Goal: Task Accomplishment & Management: Use online tool/utility

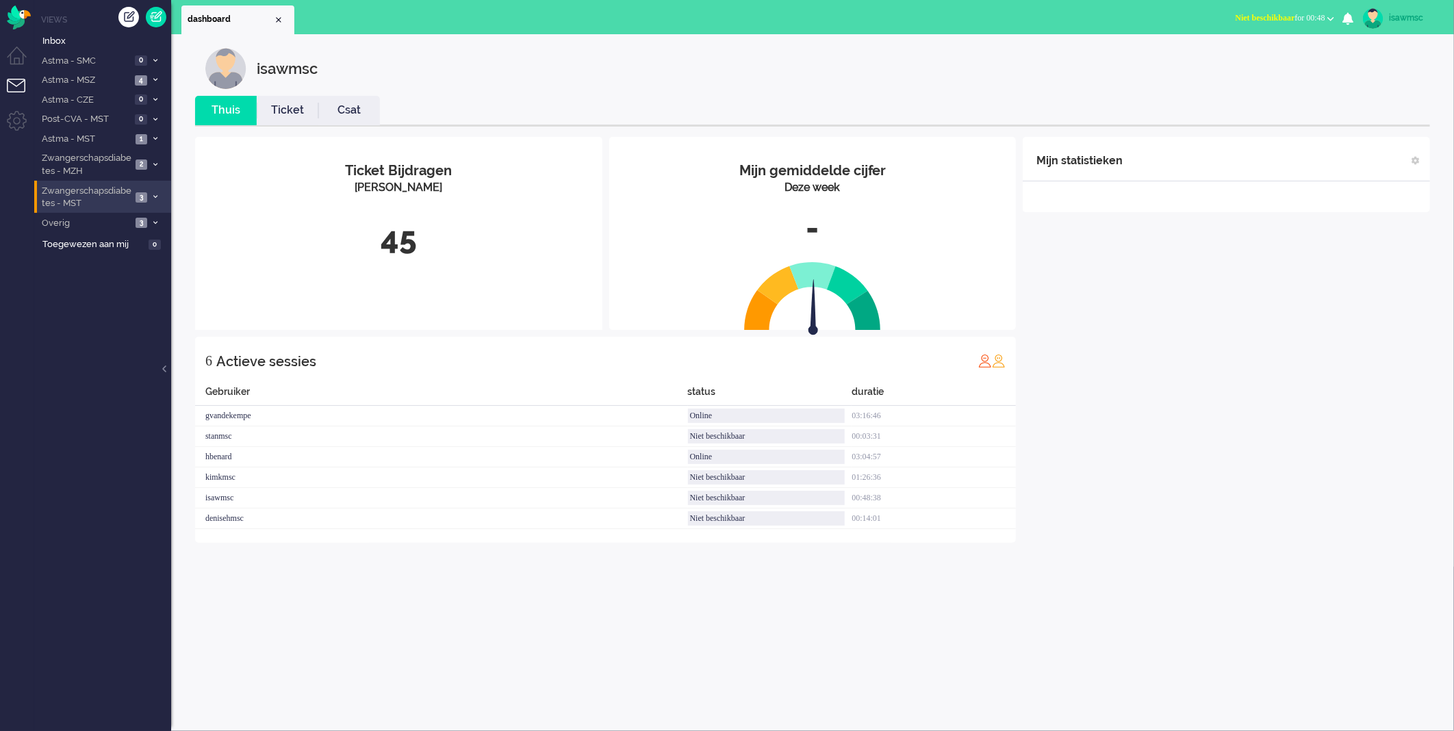
click at [118, 201] on span "Zwangerschapsdiabetes - MST" at bounding box center [86, 197] width 92 height 25
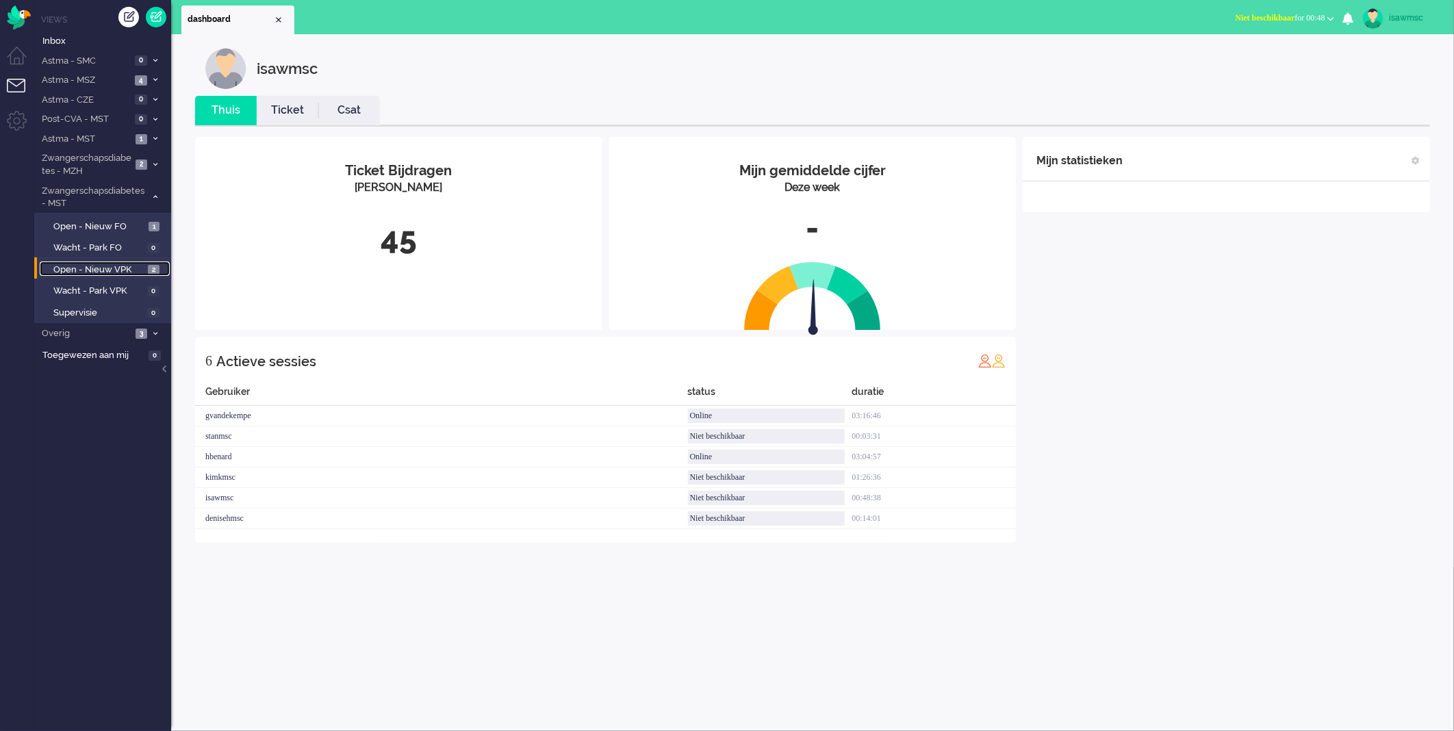
click at [142, 269] on span "Open - Nieuw VPK" at bounding box center [98, 270] width 91 height 13
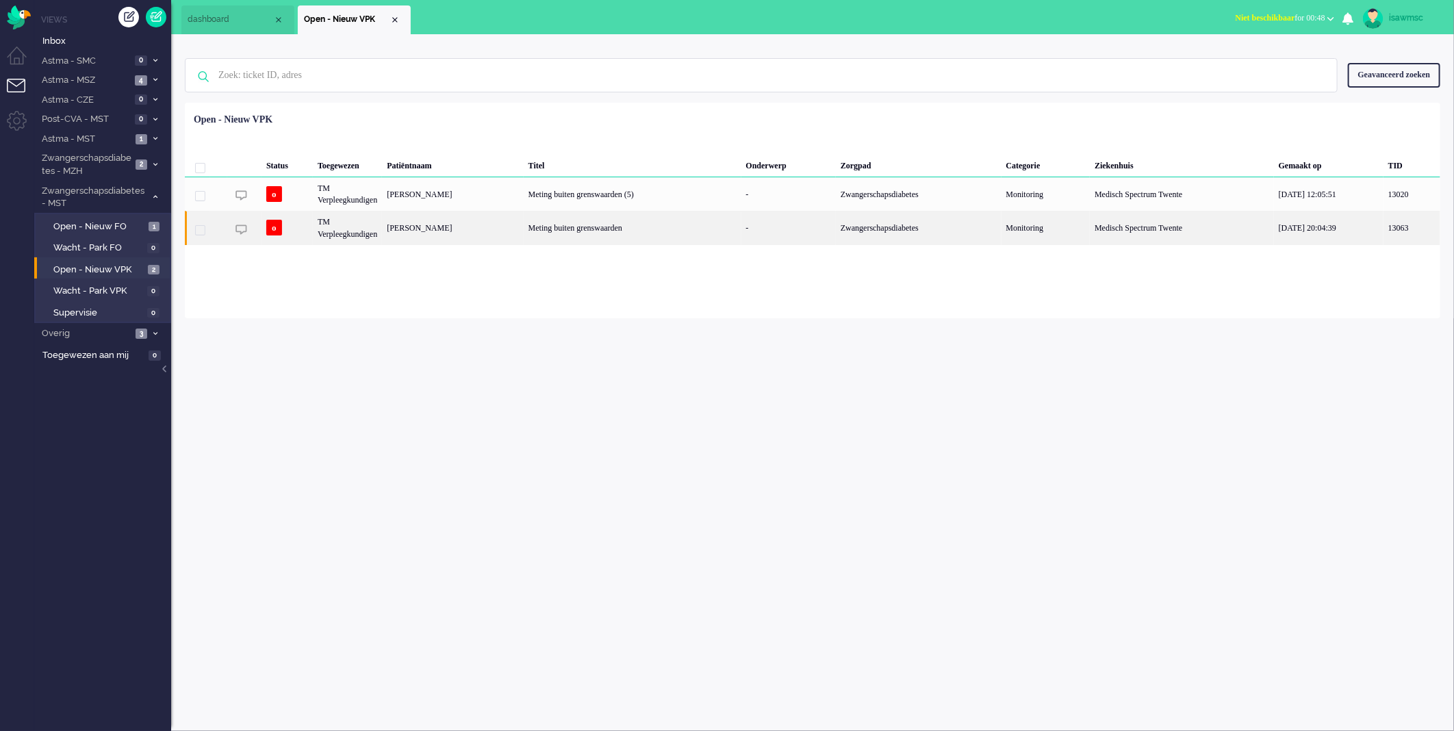
click at [500, 233] on div "[PERSON_NAME]" at bounding box center [452, 228] width 141 height 34
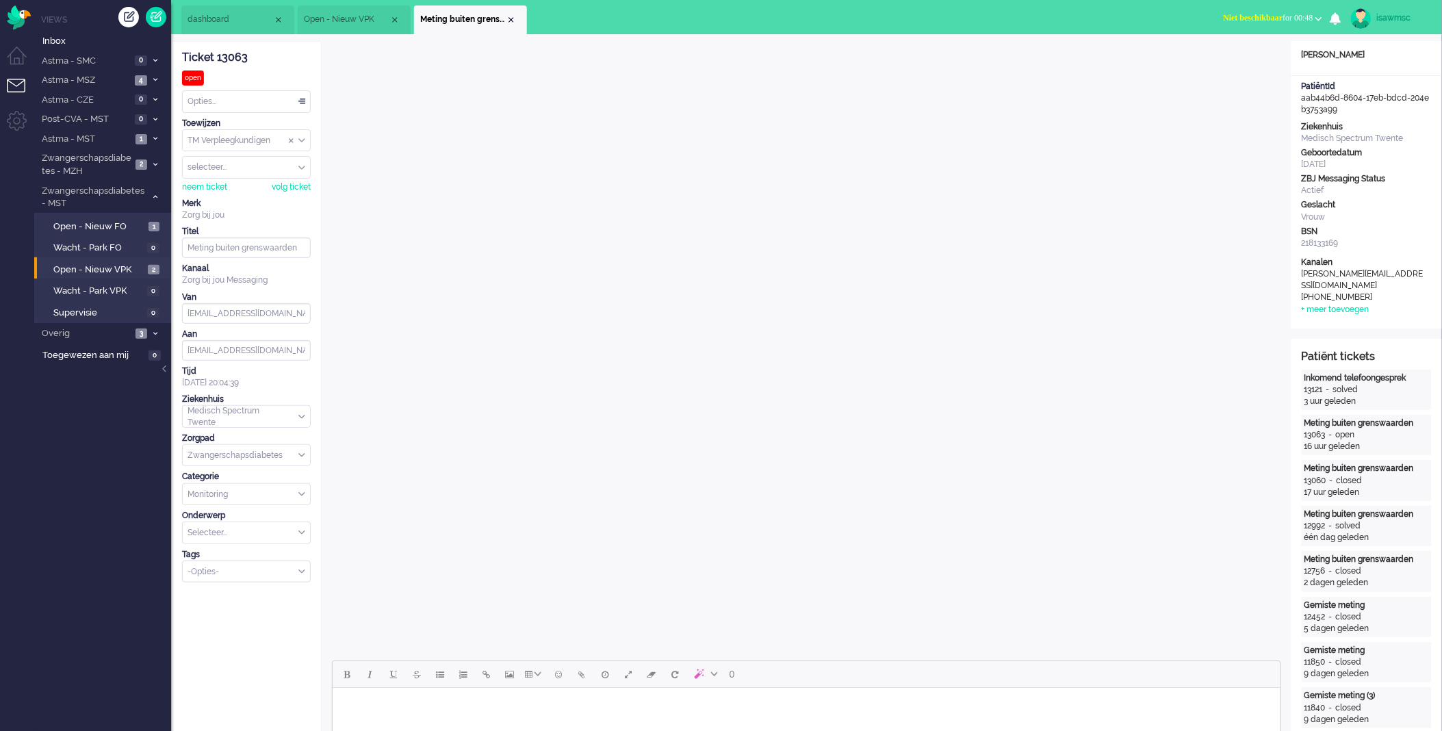
click at [1251, 16] on span "Niet beschikbaar" at bounding box center [1254, 18] width 60 height 10
click at [1227, 64] on label "Online" at bounding box center [1266, 61] width 108 height 12
click at [156, 142] on span at bounding box center [155, 140] width 10 height 8
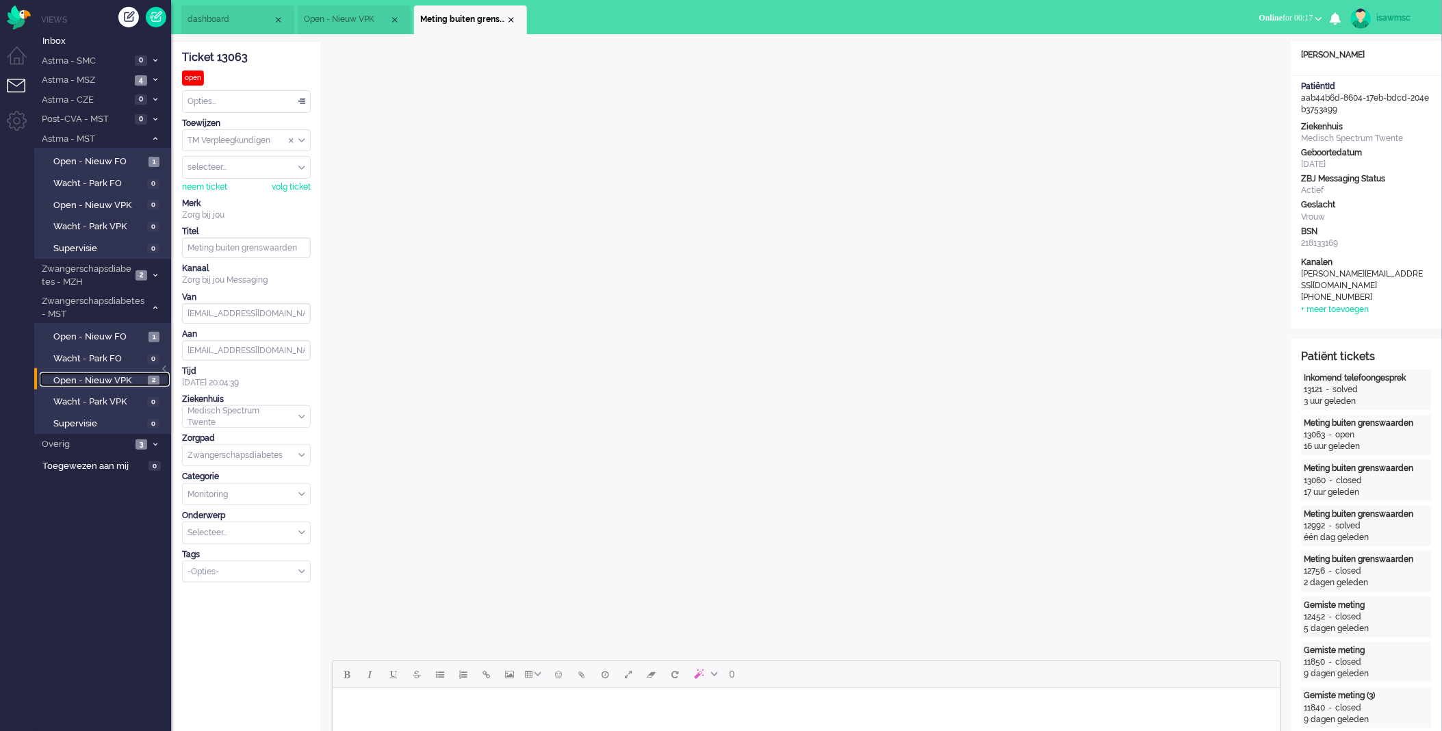
click at [132, 376] on span "Open - Nieuw VPK" at bounding box center [98, 380] width 91 height 13
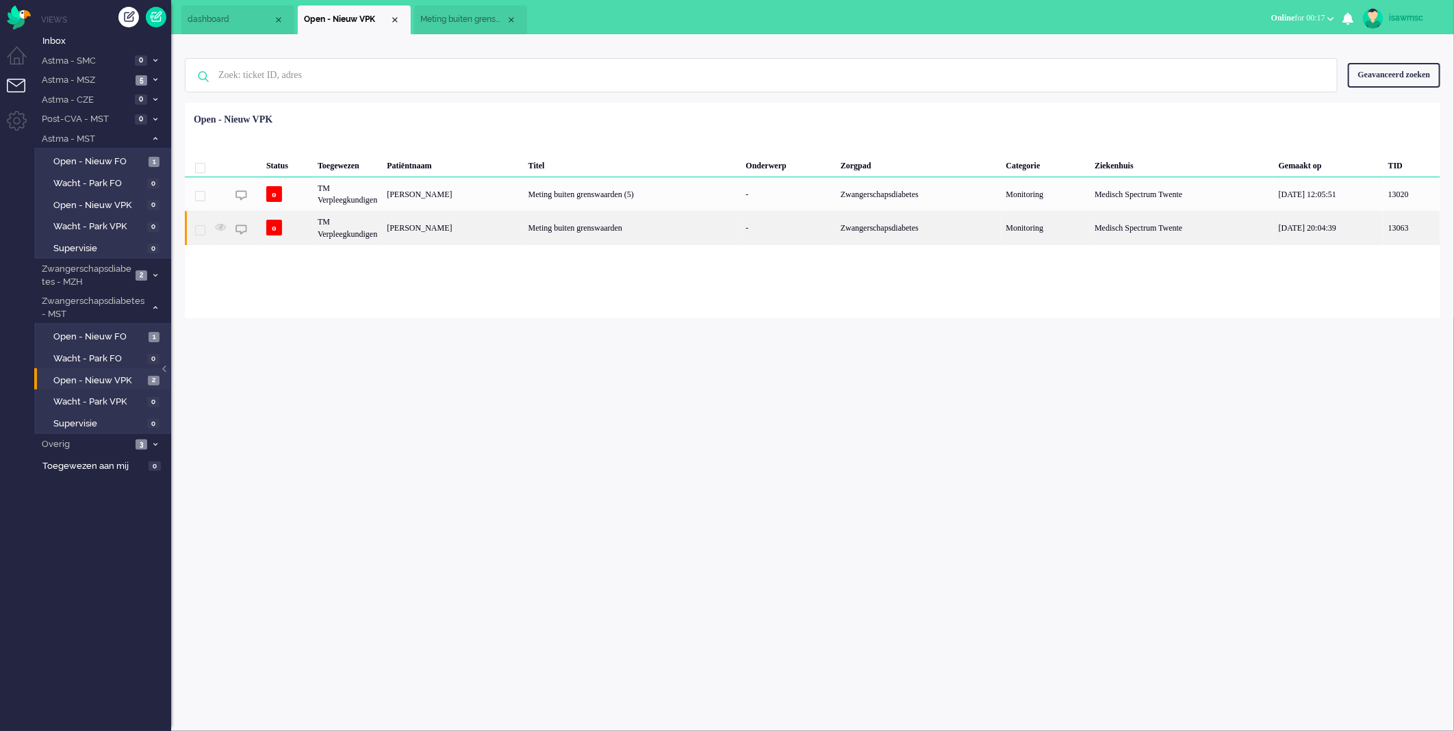
click at [489, 226] on div "[PERSON_NAME]" at bounding box center [452, 228] width 141 height 34
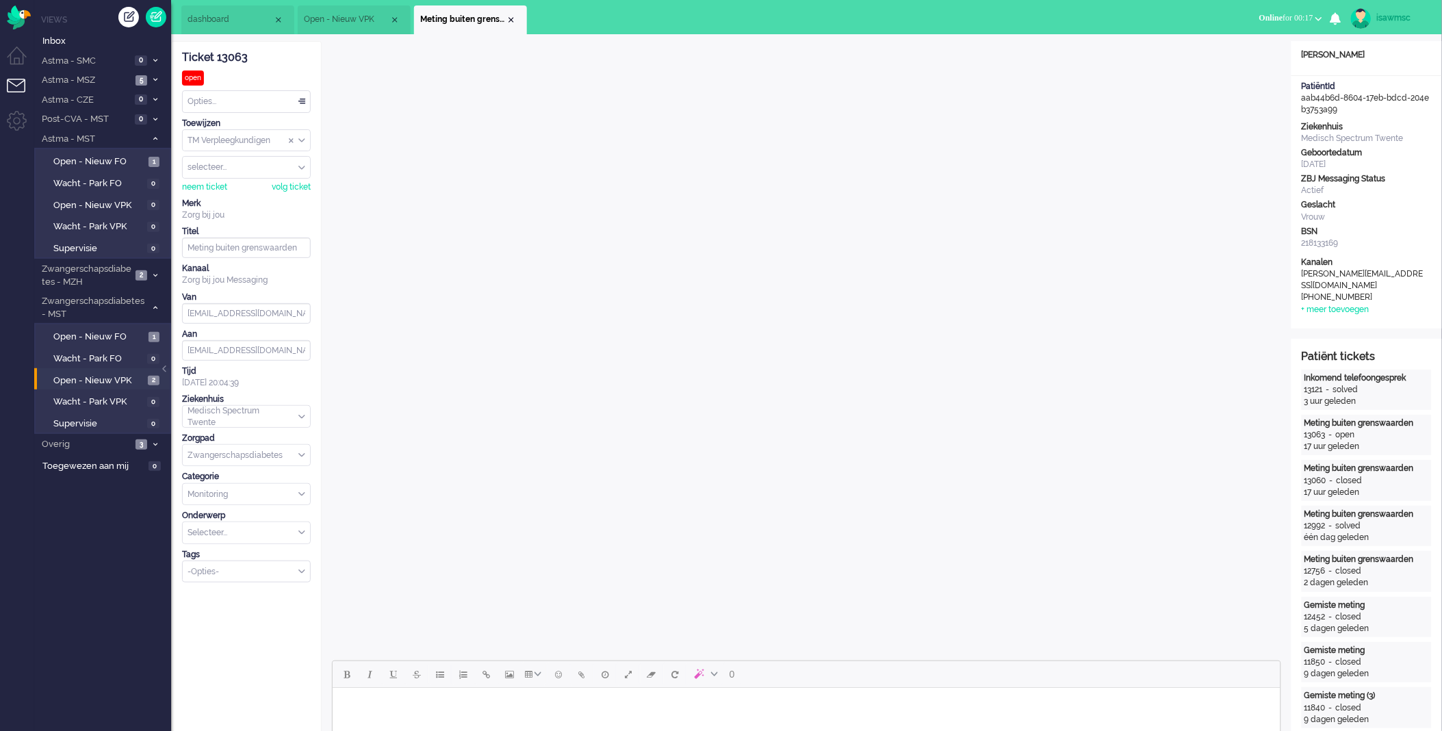
scroll to position [228, 0]
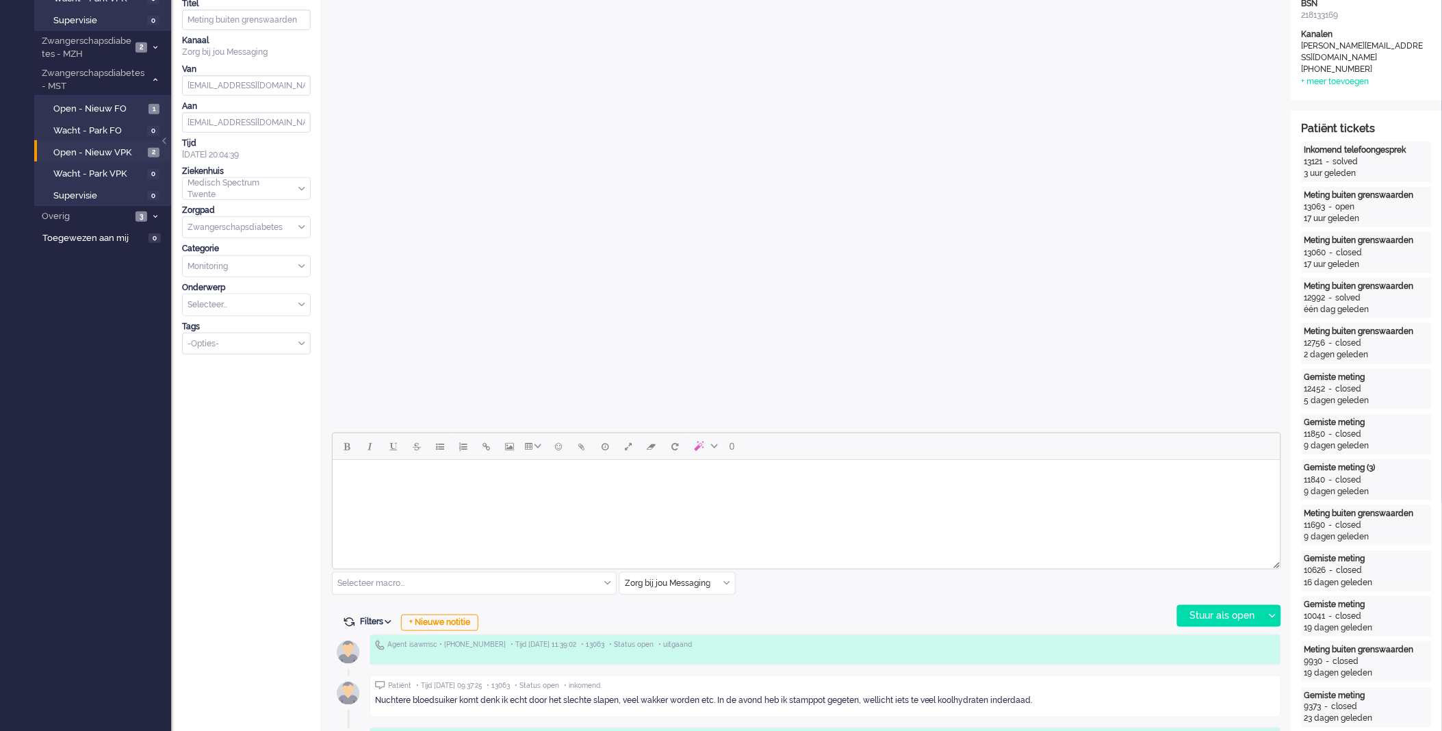
click at [721, 583] on input "text" at bounding box center [677, 583] width 115 height 21
click at [701, 627] on li "uitgaand telefoon" at bounding box center [677, 624] width 115 height 20
click at [1195, 617] on div "Stuur als open" at bounding box center [1221, 616] width 86 height 21
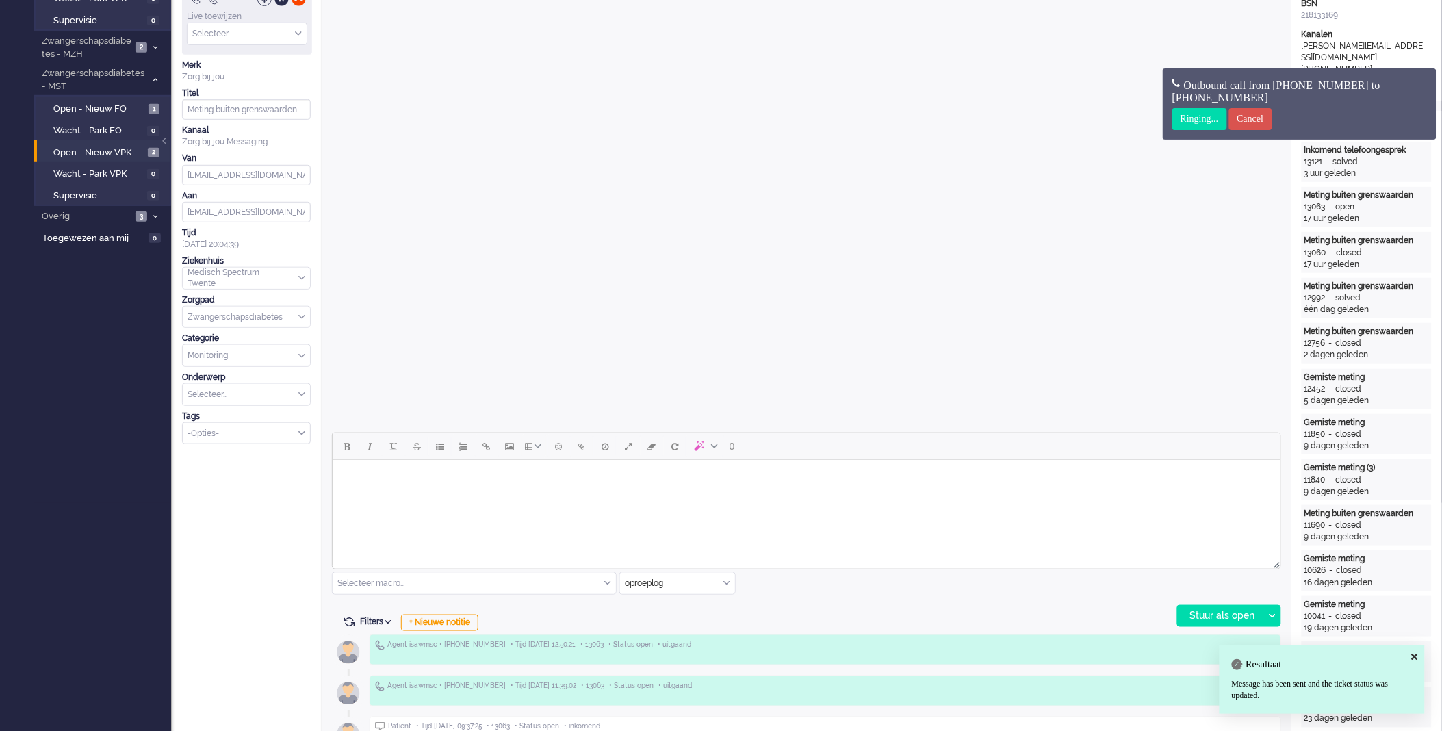
scroll to position [0, 0]
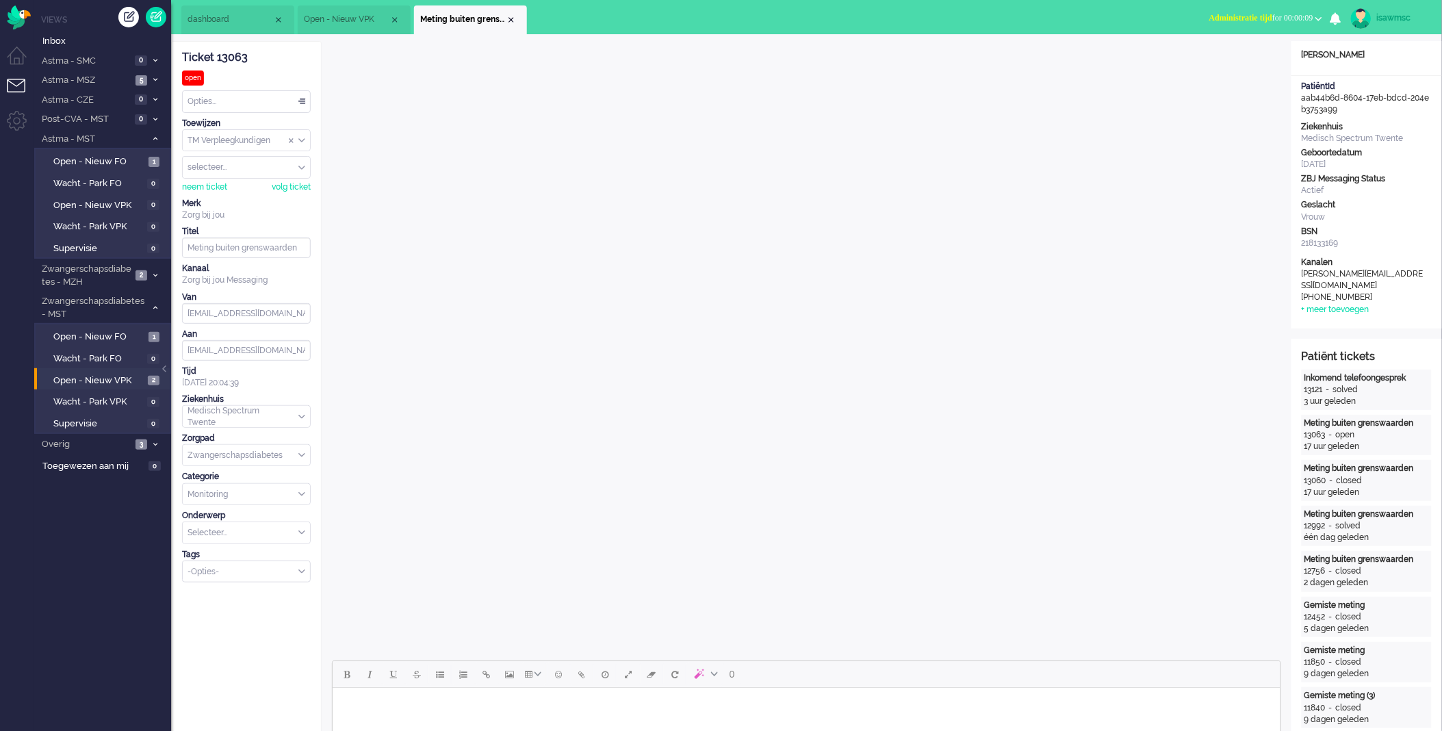
click at [1230, 16] on span "Administratie tijd" at bounding box center [1241, 18] width 63 height 10
click at [1222, 66] on label "Online" at bounding box center [1266, 61] width 108 height 12
click at [511, 22] on div "Close tab" at bounding box center [511, 19] width 11 height 11
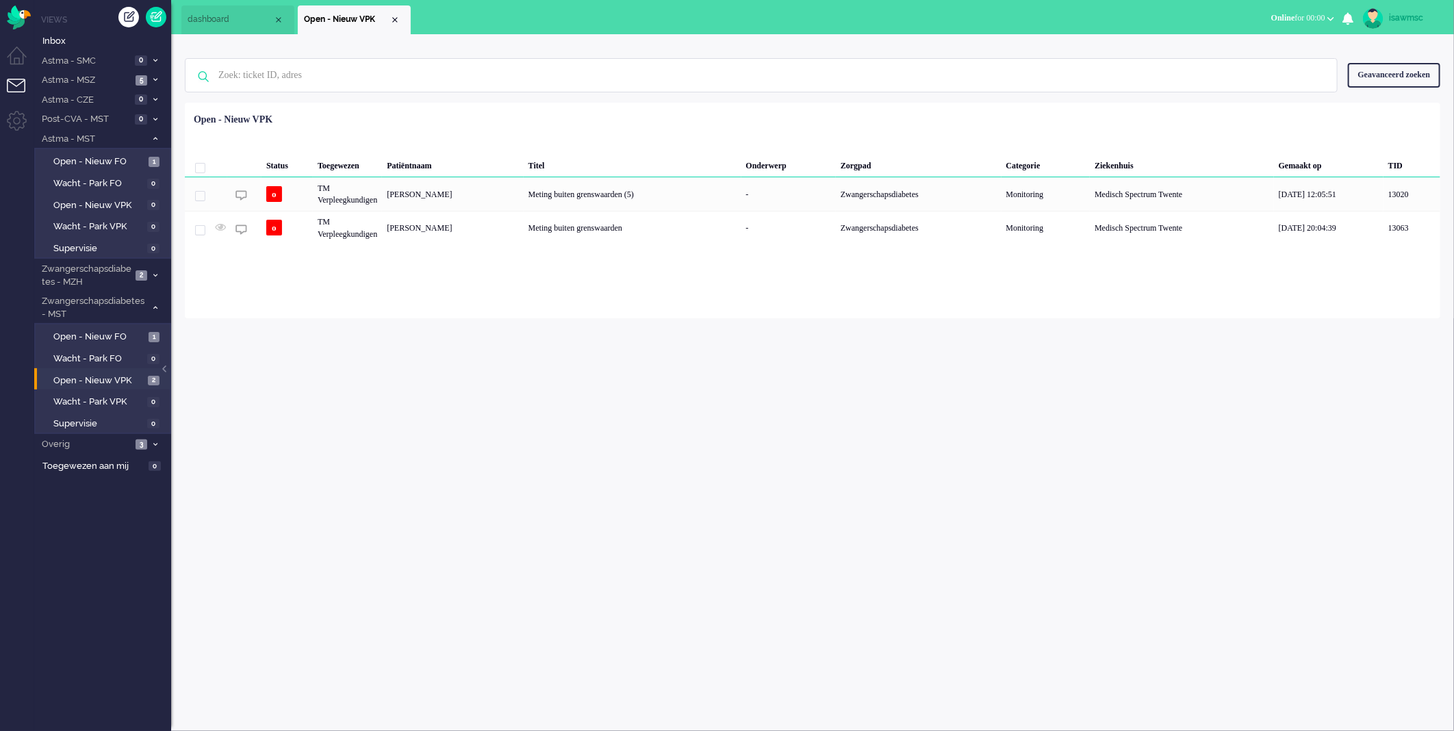
click at [574, 353] on div "isawmsc Thuis Ticket Csat Mijn gemiddelde cijfer Deze week - Ticket Bijdragen P…" at bounding box center [812, 382] width 1283 height 697
click at [156, 376] on span "2" at bounding box center [154, 381] width 12 height 10
click at [335, 368] on div "isawmsc Thuis Ticket Csat Mijn gemiddelde cijfer Deze week - Ticket Bijdragen P…" at bounding box center [812, 382] width 1283 height 697
click at [139, 374] on span "Open - Nieuw VPK" at bounding box center [99, 380] width 92 height 13
click at [16, 19] on img "Omnidesk" at bounding box center [19, 17] width 24 height 24
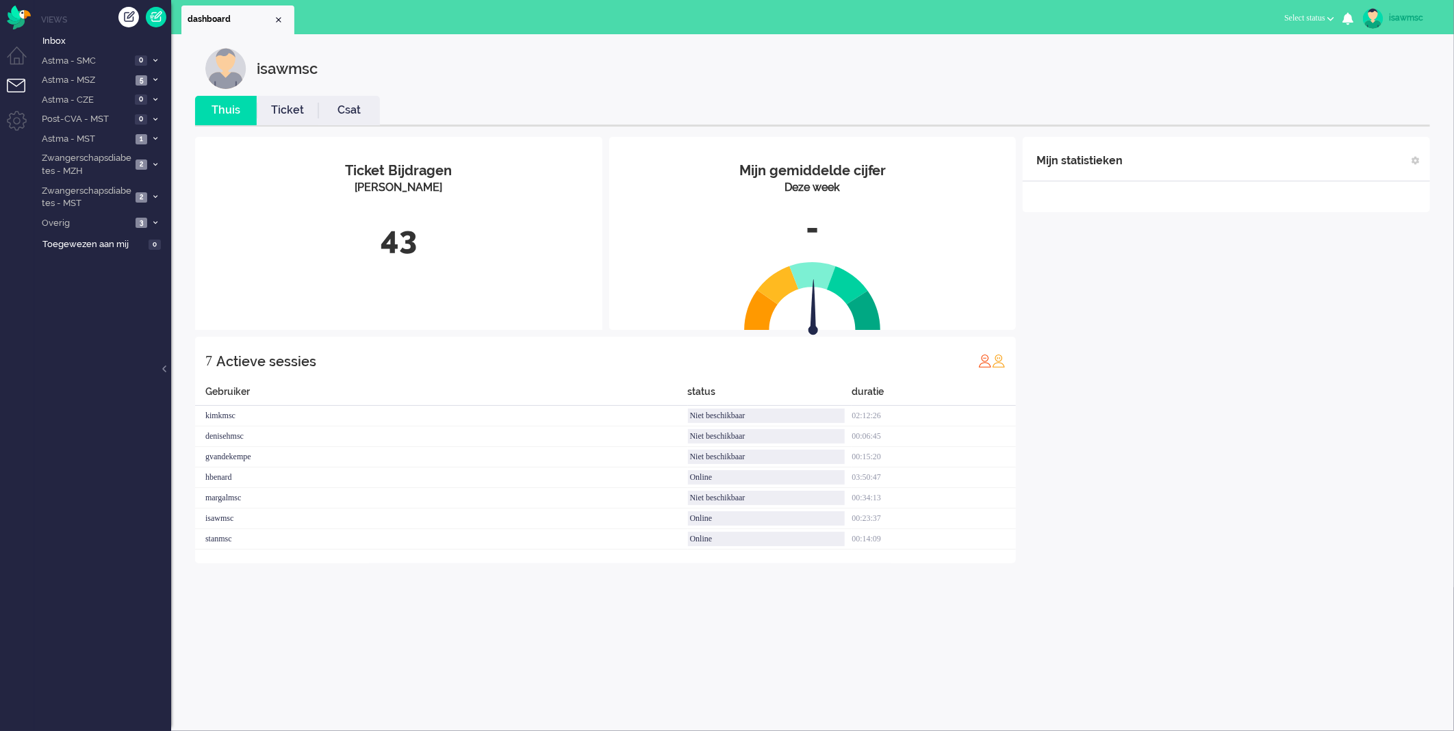
click at [447, 258] on div "43" at bounding box center [398, 238] width 387 height 45
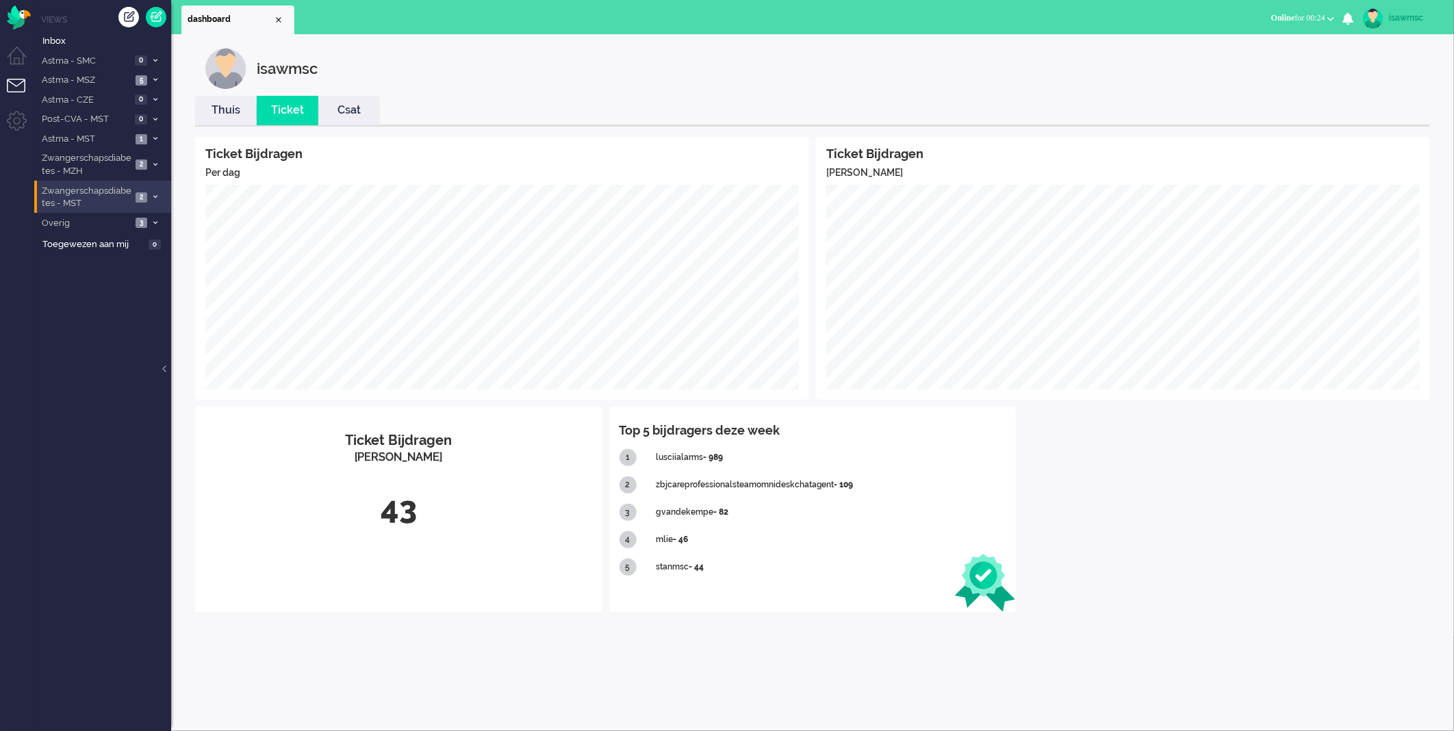
click at [114, 194] on span "Zwangerschapsdiabetes - MST" at bounding box center [86, 197] width 92 height 25
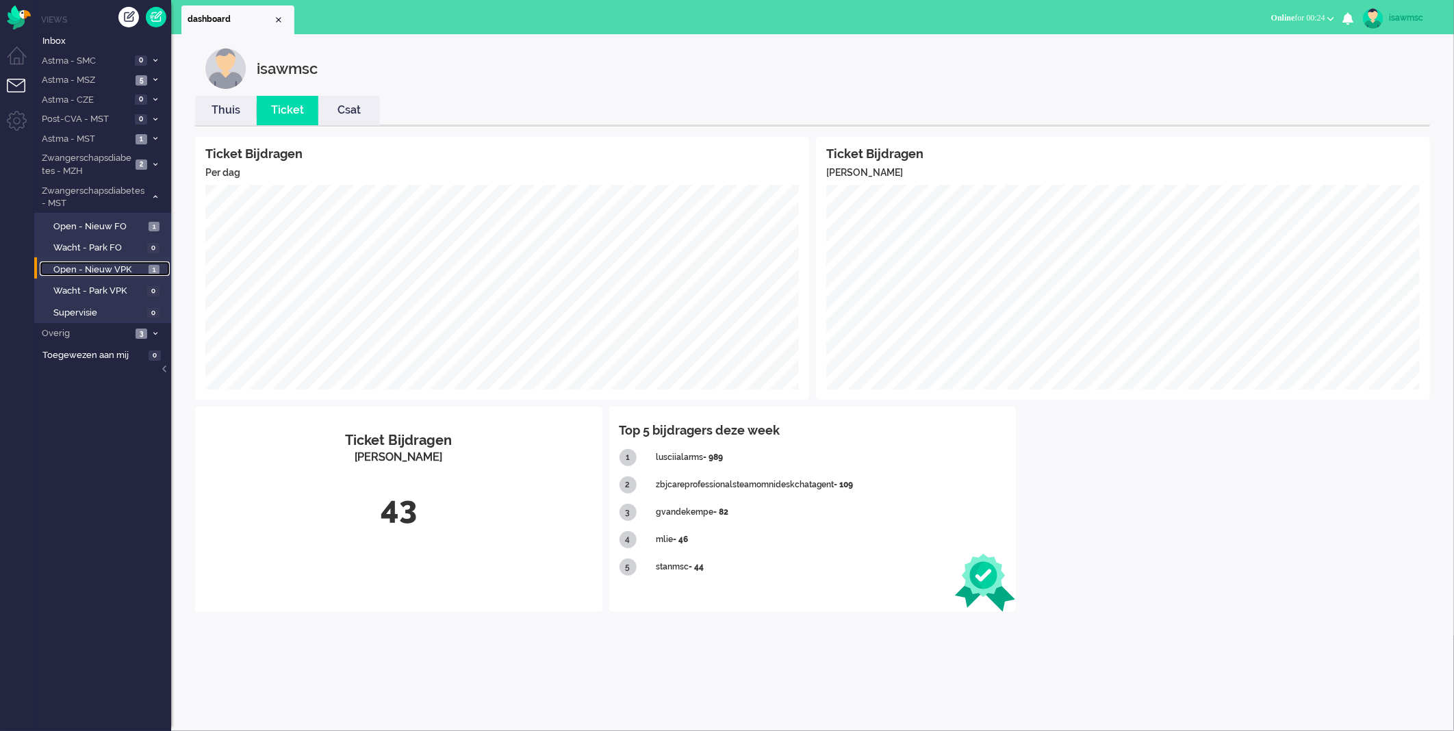
click at [127, 267] on span "Open - Nieuw VPK" at bounding box center [99, 270] width 92 height 13
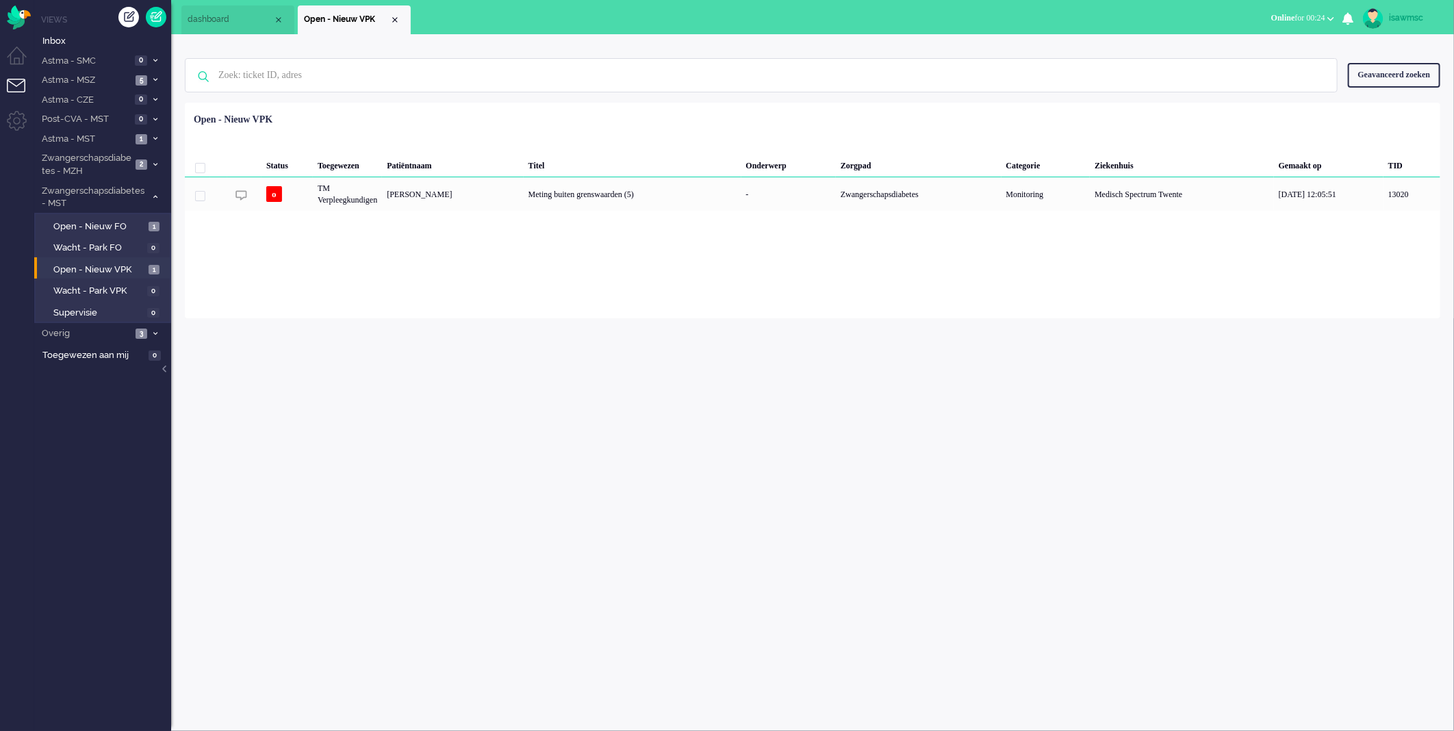
click at [511, 115] on div "Status Toegewezen Patiëntnaam Titel Onderwerp Zorgpad Categorie Ziekenhuis Gema…" at bounding box center [812, 158] width 1255 height 103
